Goal: Task Accomplishment & Management: Manage account settings

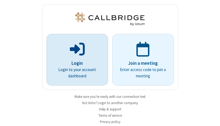
click at [75, 63] on p "Login" at bounding box center [77, 63] width 46 height 7
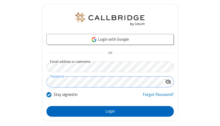
click at [108, 112] on button "Login" at bounding box center [109, 111] width 127 height 11
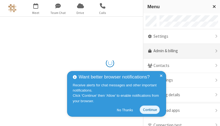
click at [179, 51] on link "Admin & billing" at bounding box center [181, 51] width 77 height 15
